Goal: Task Accomplishment & Management: Complete application form

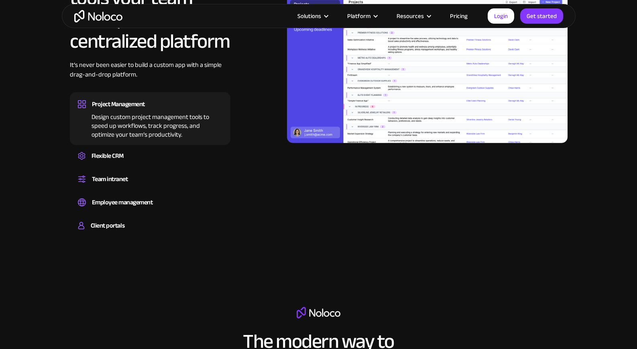
scroll to position [768, 0]
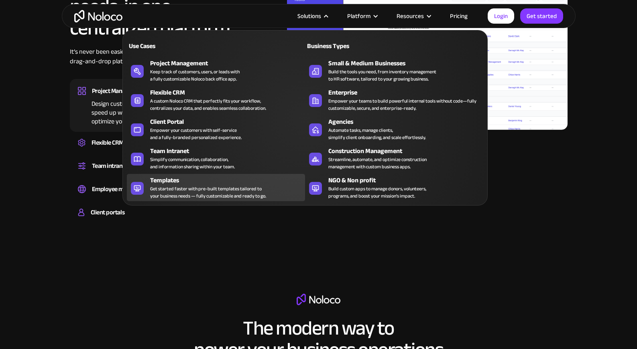
click at [262, 183] on div "Templates" at bounding box center [229, 181] width 158 height 10
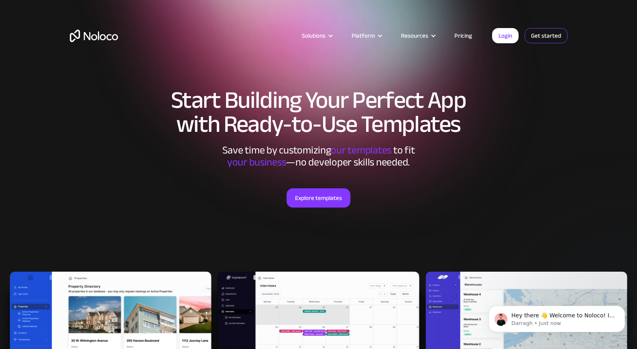
click at [545, 35] on link "Get started" at bounding box center [545, 35] width 43 height 15
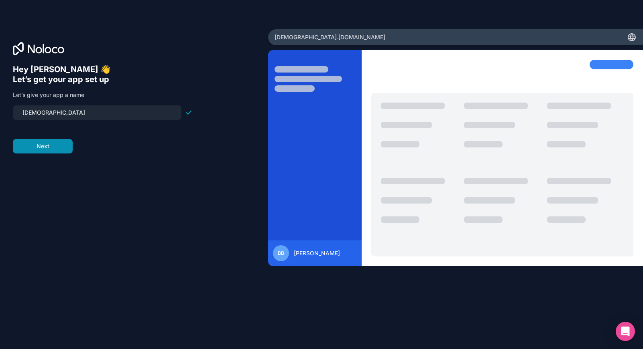
click at [53, 144] on button "Next" at bounding box center [43, 146] width 60 height 14
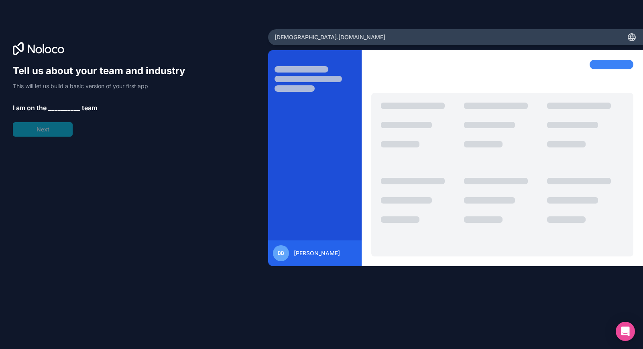
click at [56, 106] on span "__________" at bounding box center [64, 108] width 32 height 10
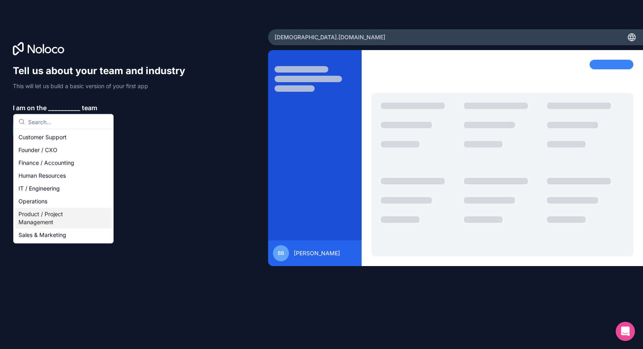
click at [71, 213] on div "Product / Project Management" at bounding box center [63, 218] width 96 height 21
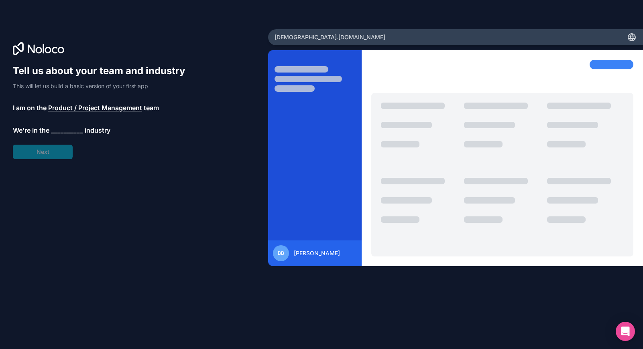
click at [49, 126] on span "We’re in the" at bounding box center [31, 131] width 37 height 10
click at [58, 130] on span "__________" at bounding box center [67, 131] width 32 height 10
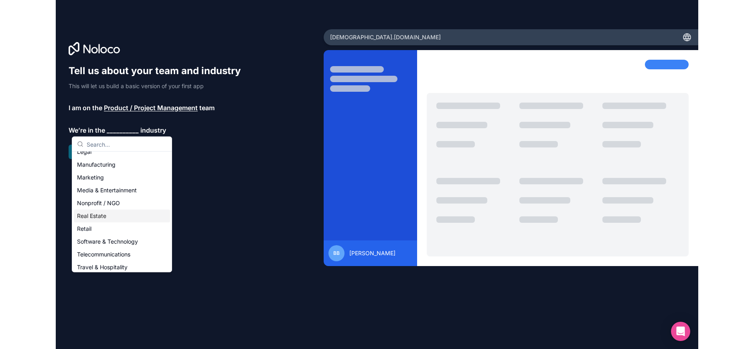
scroll to position [111, 0]
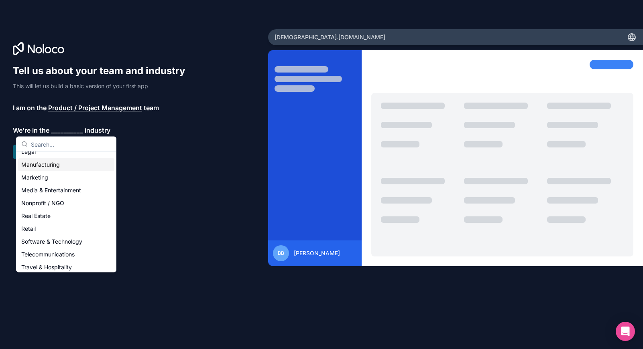
click at [63, 167] on div "Manufacturing" at bounding box center [66, 164] width 96 height 13
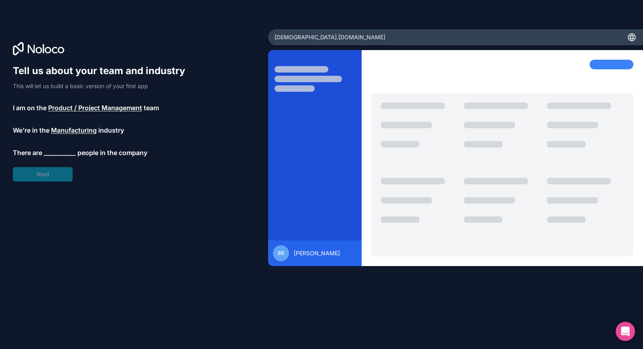
click at [57, 152] on span "__________" at bounding box center [60, 153] width 32 height 10
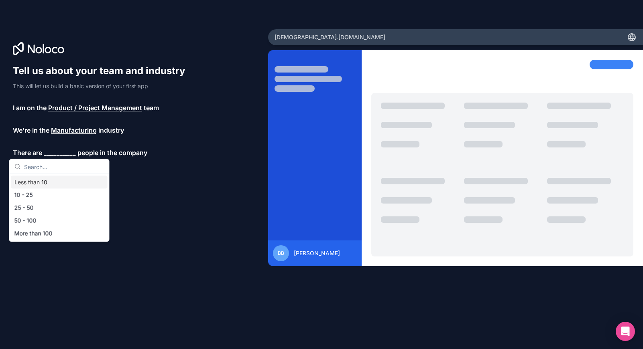
click at [58, 181] on div "Less than 10" at bounding box center [59, 182] width 96 height 13
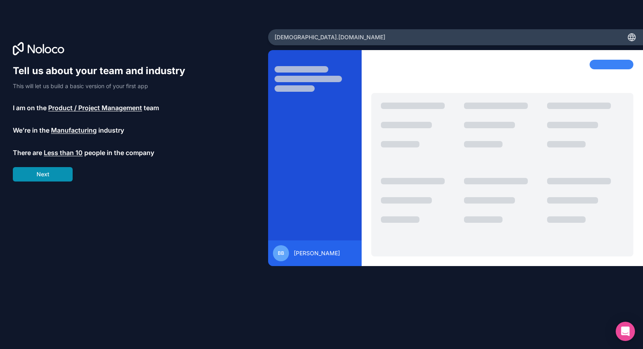
click at [54, 179] on button "Next" at bounding box center [43, 174] width 60 height 14
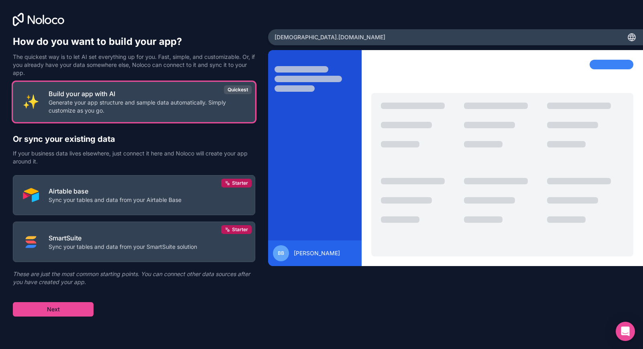
click at [97, 111] on p "Generate your app structure and sample data automatically. Simply customize as …" at bounding box center [147, 107] width 197 height 16
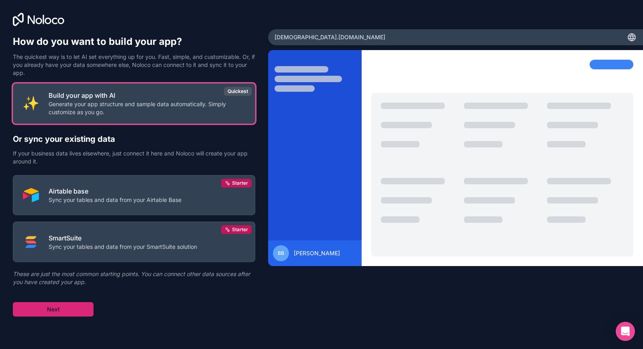
click at [68, 313] on button "Next" at bounding box center [53, 309] width 81 height 14
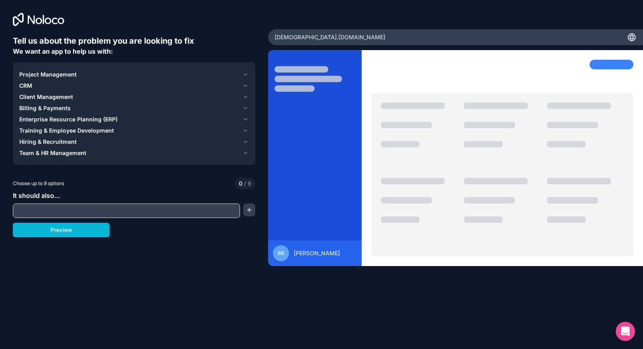
click at [246, 73] on icon "button" at bounding box center [245, 74] width 6 height 6
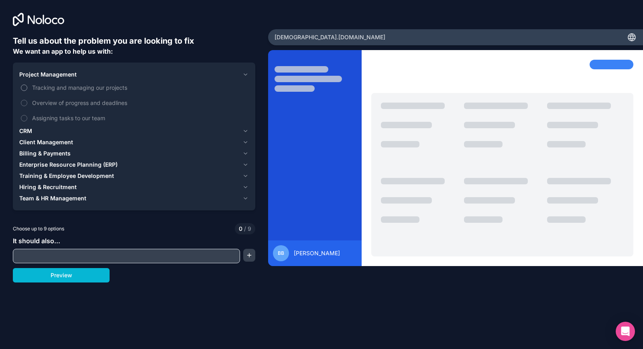
click at [65, 87] on span "Tracking and managing our projects" at bounding box center [139, 87] width 215 height 8
click at [27, 87] on button "Tracking and managing our projects" at bounding box center [24, 88] width 6 height 6
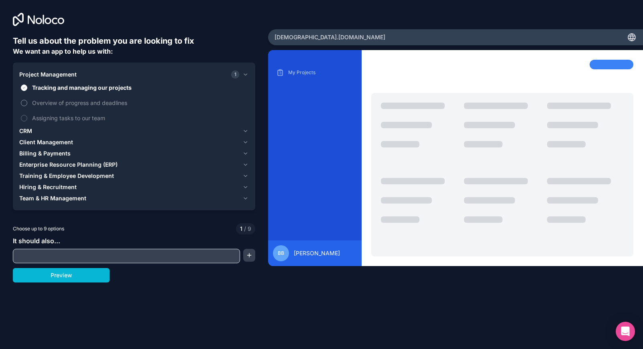
click at [63, 105] on span "Overview of progress and deadlines" at bounding box center [139, 103] width 215 height 8
click at [27, 105] on button "Overview of progress and deadlines" at bounding box center [24, 103] width 6 height 6
click at [69, 117] on span "Assigning tasks to our team" at bounding box center [139, 118] width 215 height 8
click at [27, 117] on button "Assigning tasks to our team" at bounding box center [24, 118] width 6 height 6
click at [247, 140] on icon "button" at bounding box center [245, 142] width 6 height 6
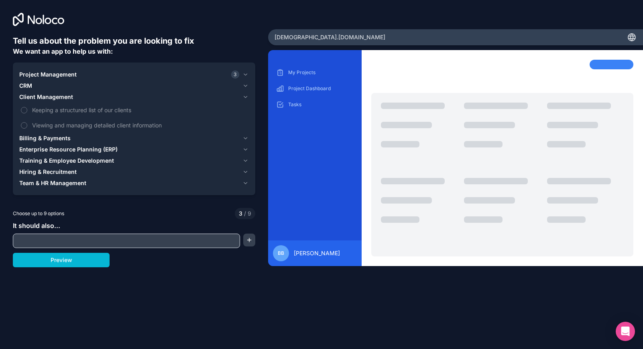
click at [114, 240] on input "text" at bounding box center [126, 240] width 223 height 11
type input "S"
type input "product sourcing inventory database"
click at [84, 256] on button "Preview" at bounding box center [61, 260] width 97 height 14
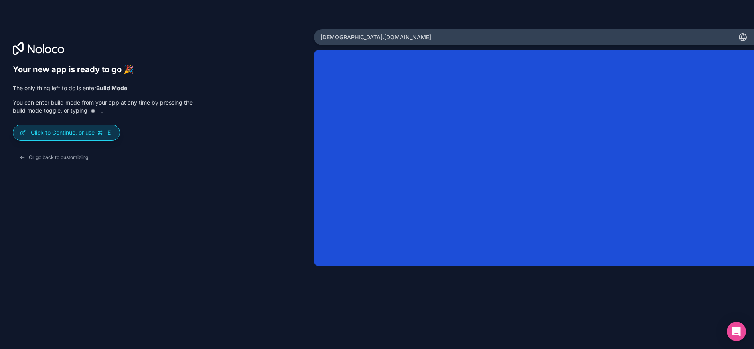
click at [81, 130] on p "Click to Continue, or use E" at bounding box center [72, 133] width 82 height 8
